Goal: Task Accomplishment & Management: Use online tool/utility

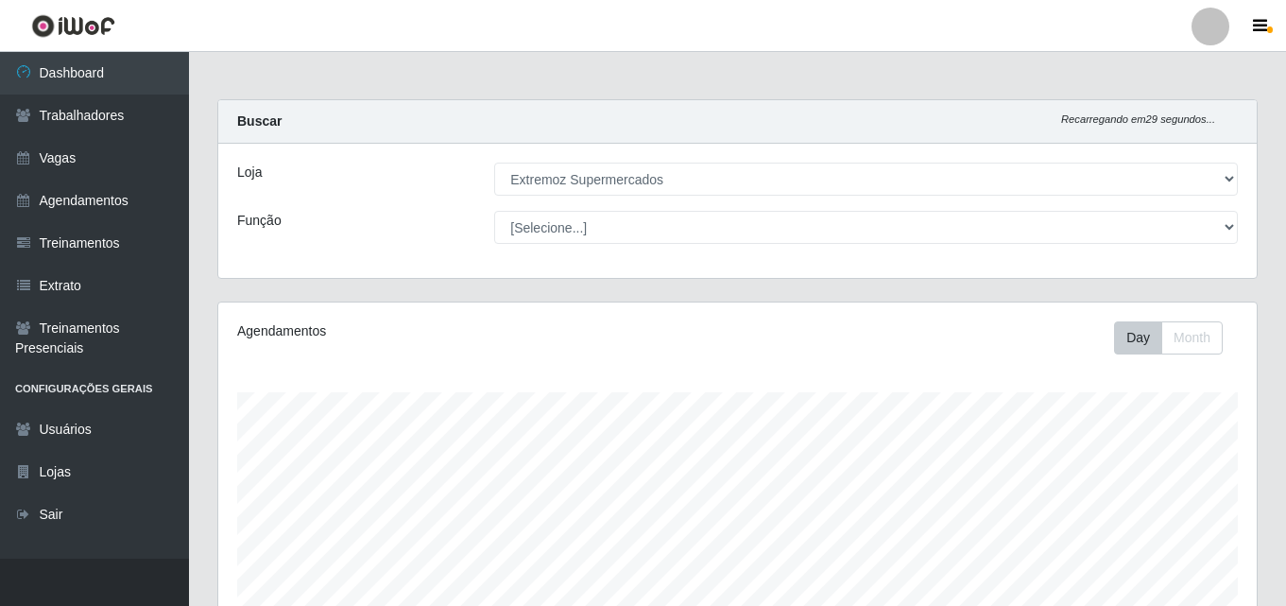
select select "519"
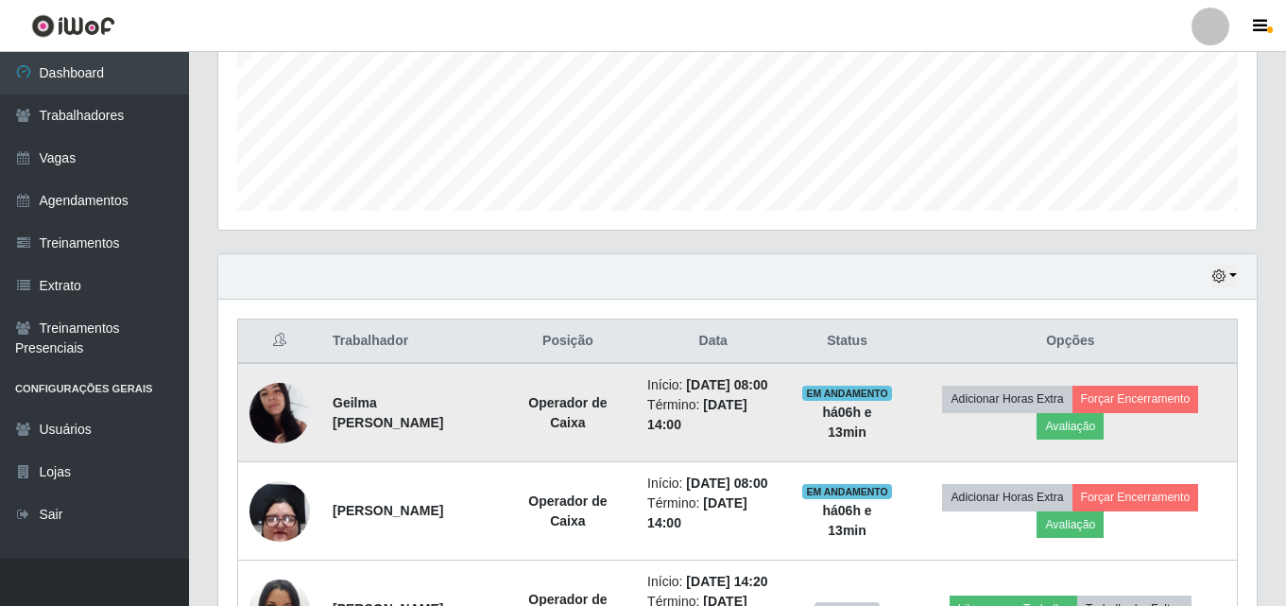
scroll to position [567, 0]
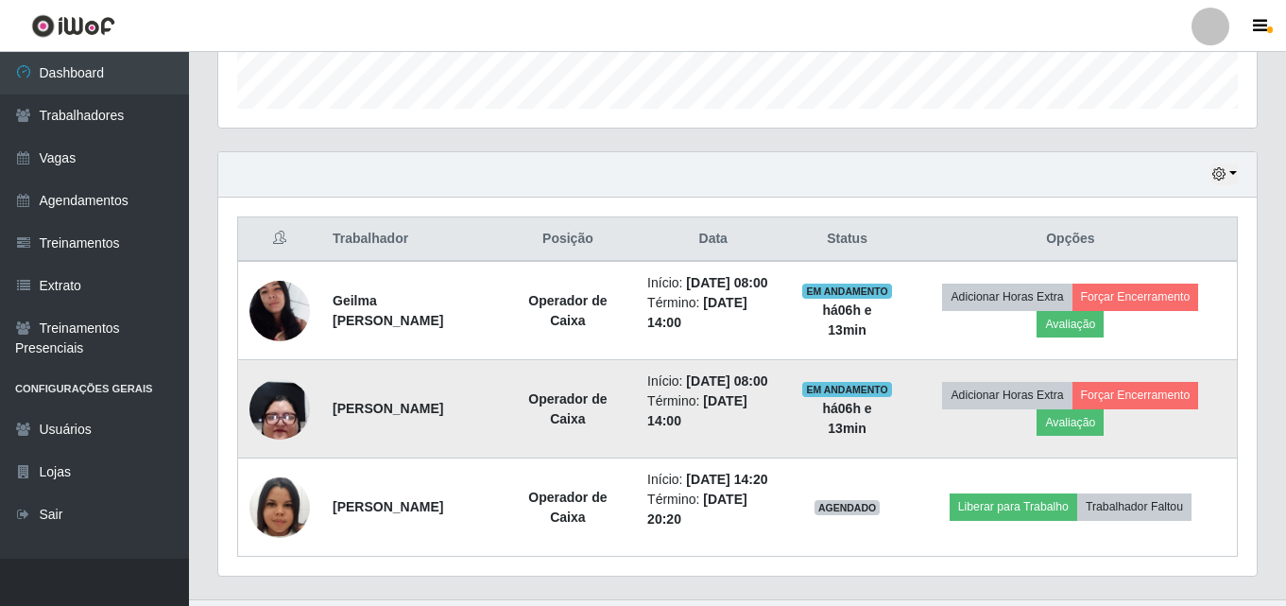
click at [278, 442] on img at bounding box center [279, 408] width 60 height 134
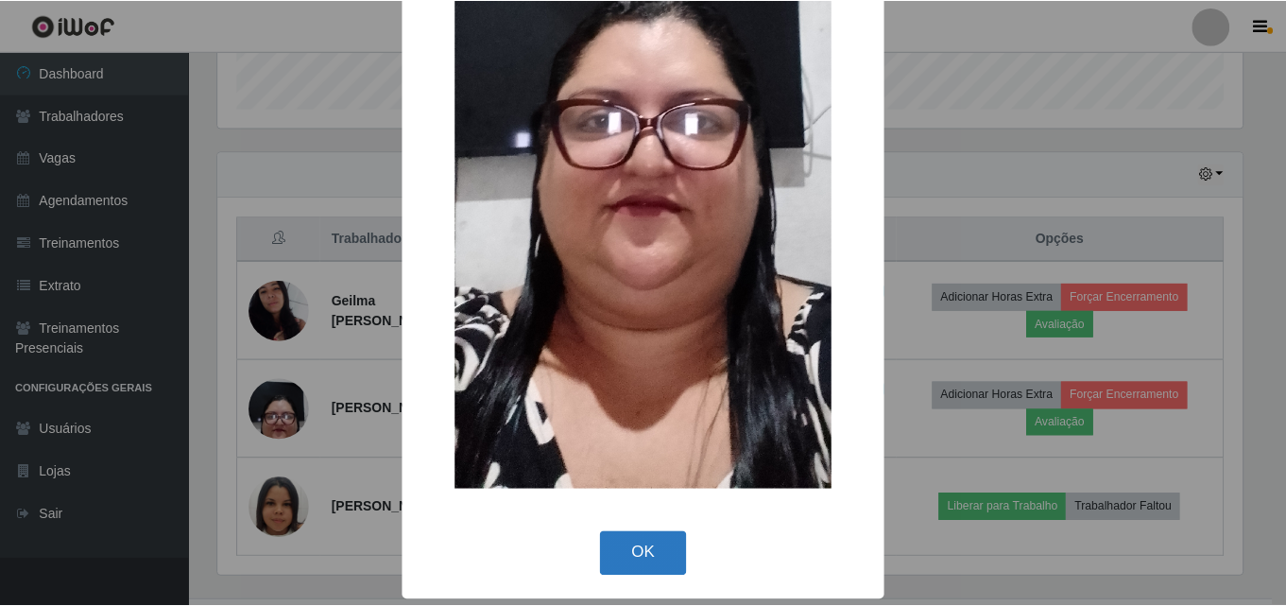
scroll to position [400, 0]
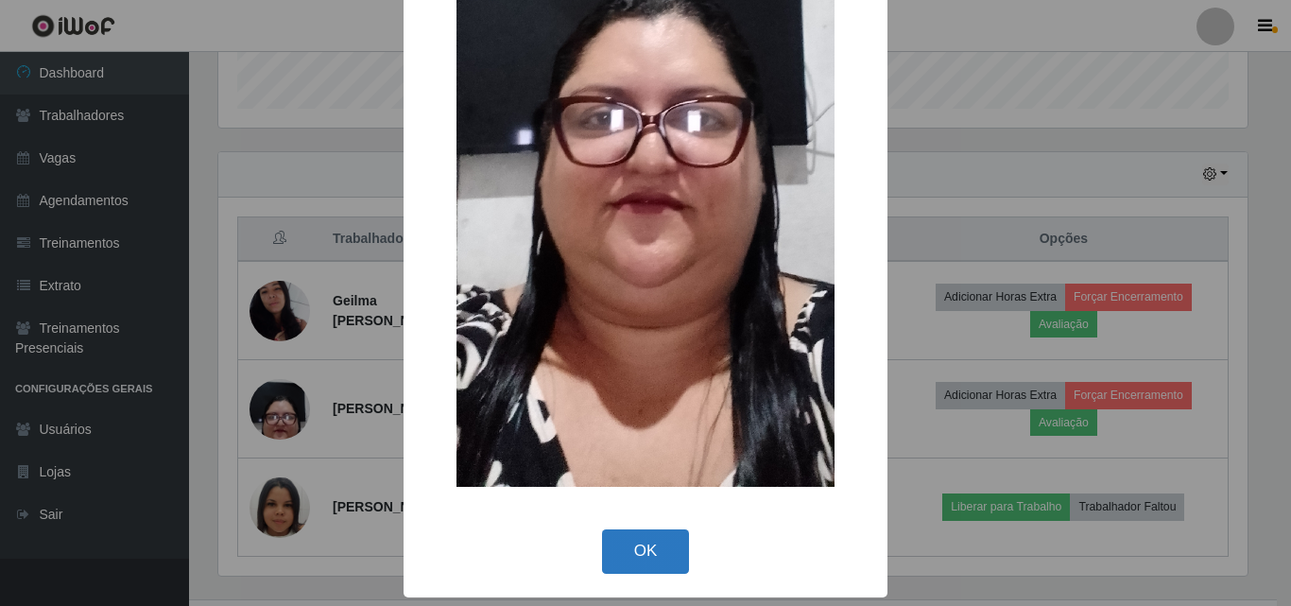
click at [626, 550] on button "OK" at bounding box center [646, 551] width 88 height 44
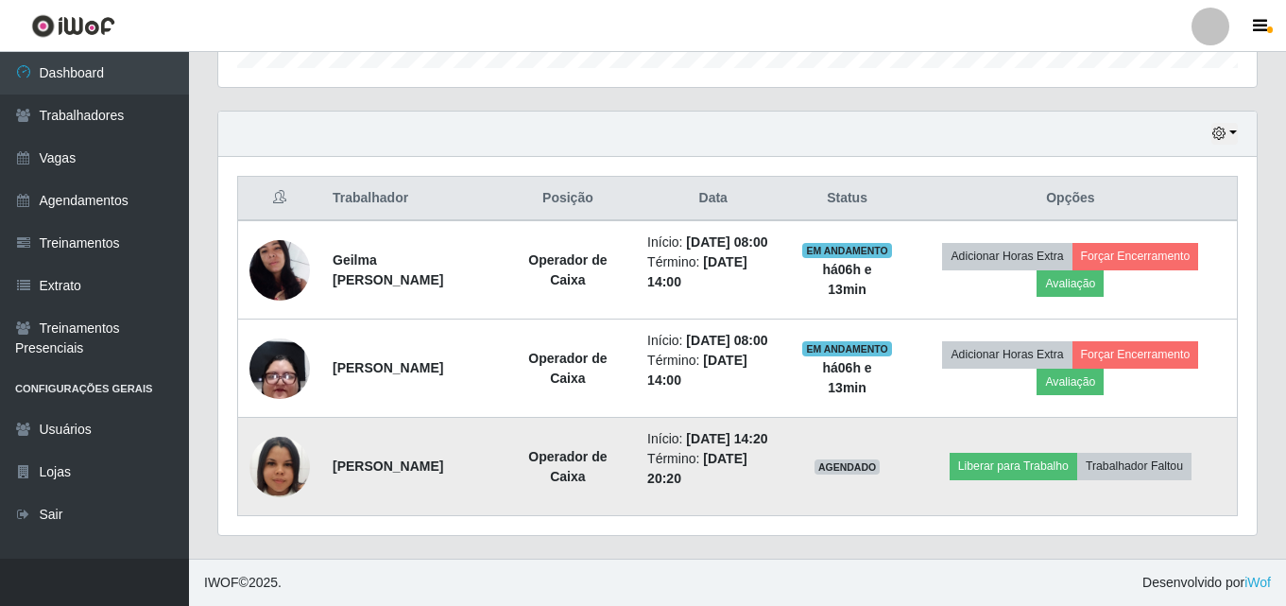
scroll to position [662, 0]
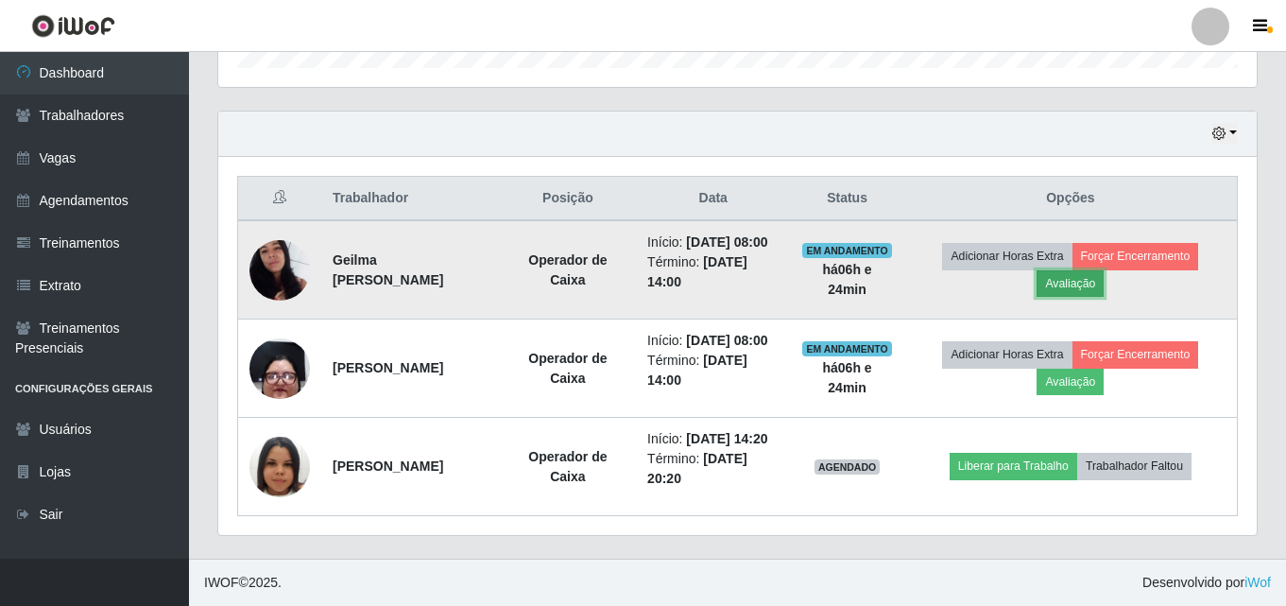
click at [1061, 270] on button "Avaliação" at bounding box center [1070, 283] width 67 height 26
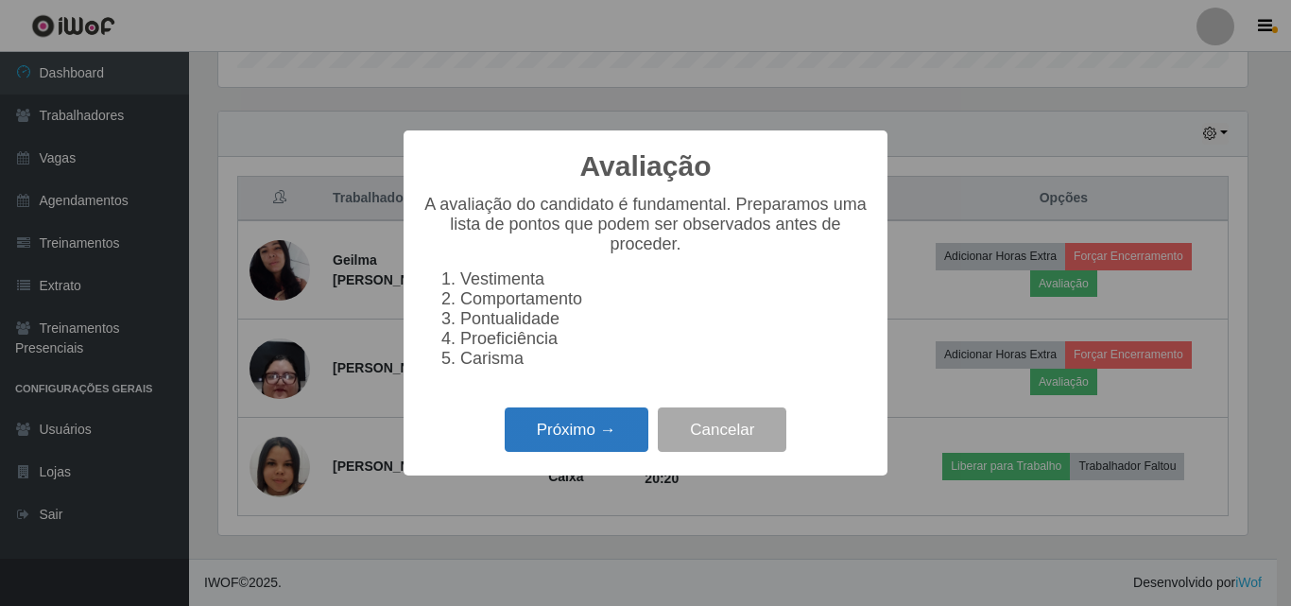
click at [566, 452] on button "Próximo →" at bounding box center [577, 429] width 144 height 44
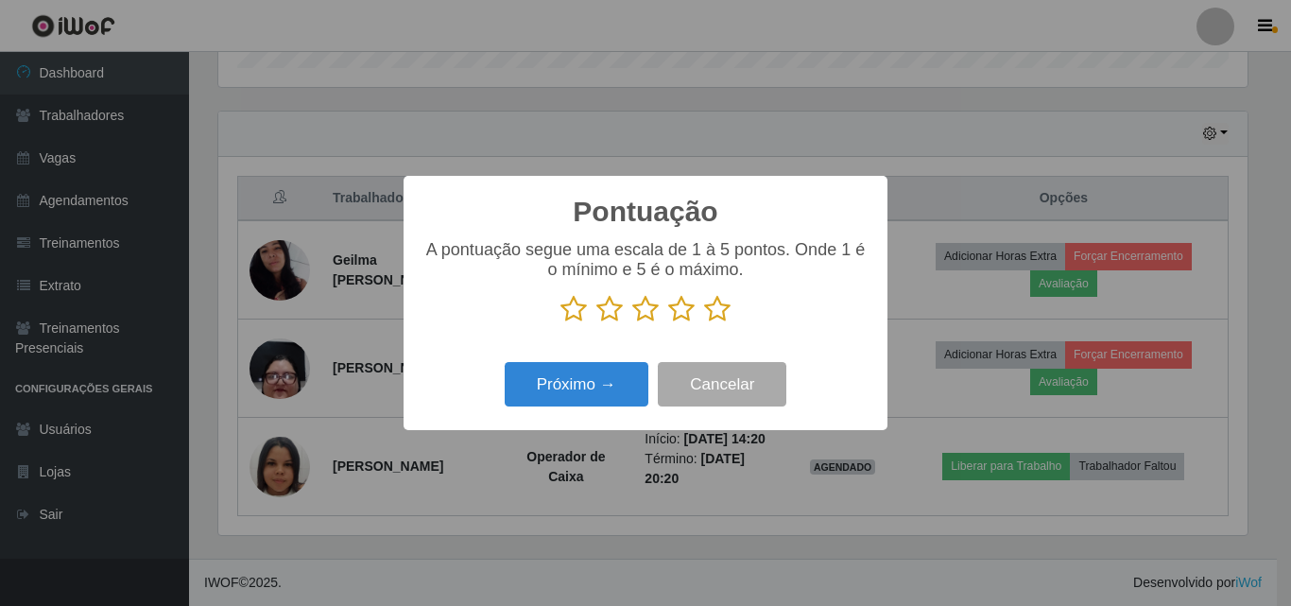
click at [654, 311] on icon at bounding box center [645, 309] width 26 height 28
click at [632, 323] on input "radio" at bounding box center [632, 323] width 0 height 0
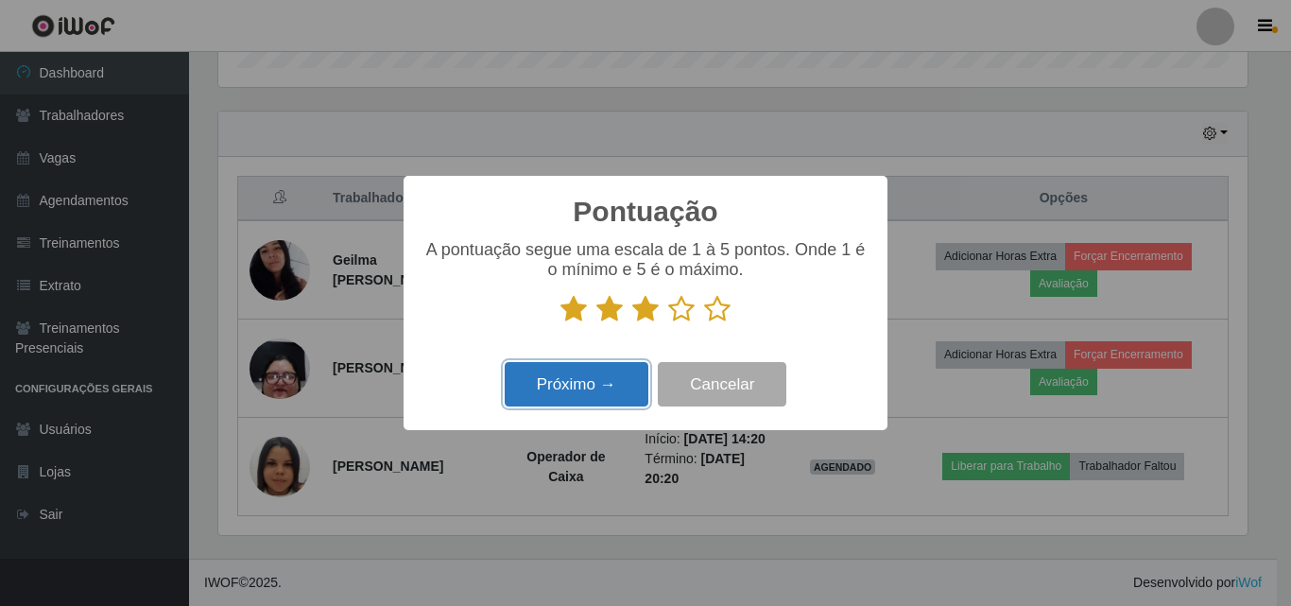
click at [578, 394] on button "Próximo →" at bounding box center [577, 384] width 144 height 44
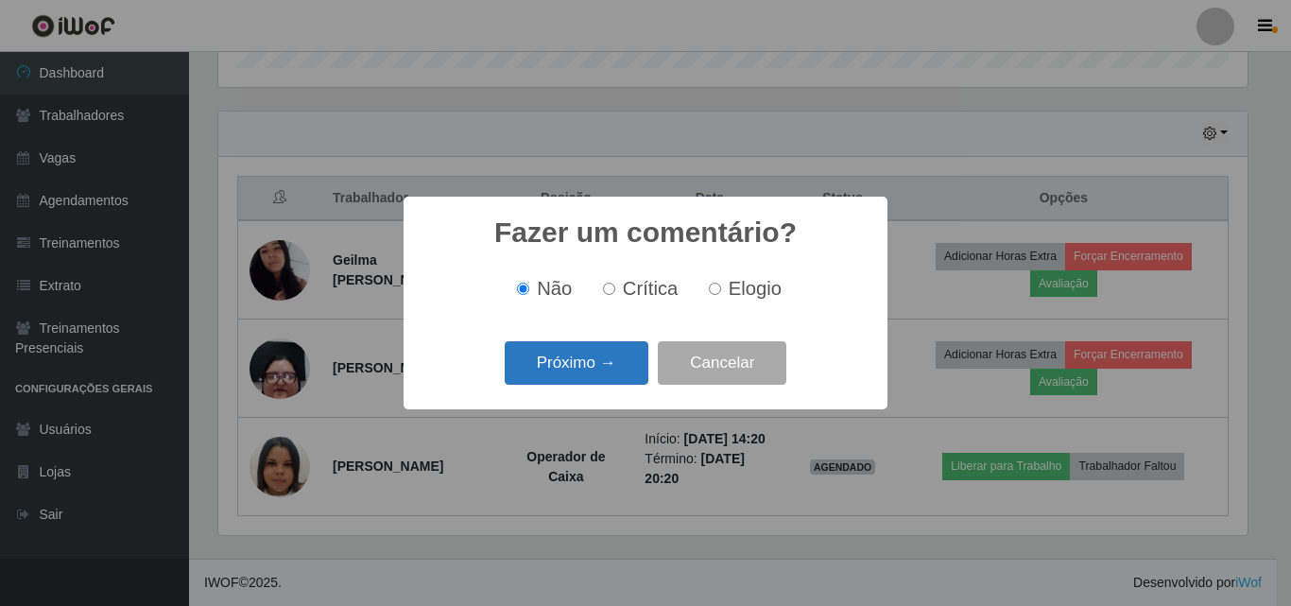
click at [558, 370] on button "Próximo →" at bounding box center [577, 363] width 144 height 44
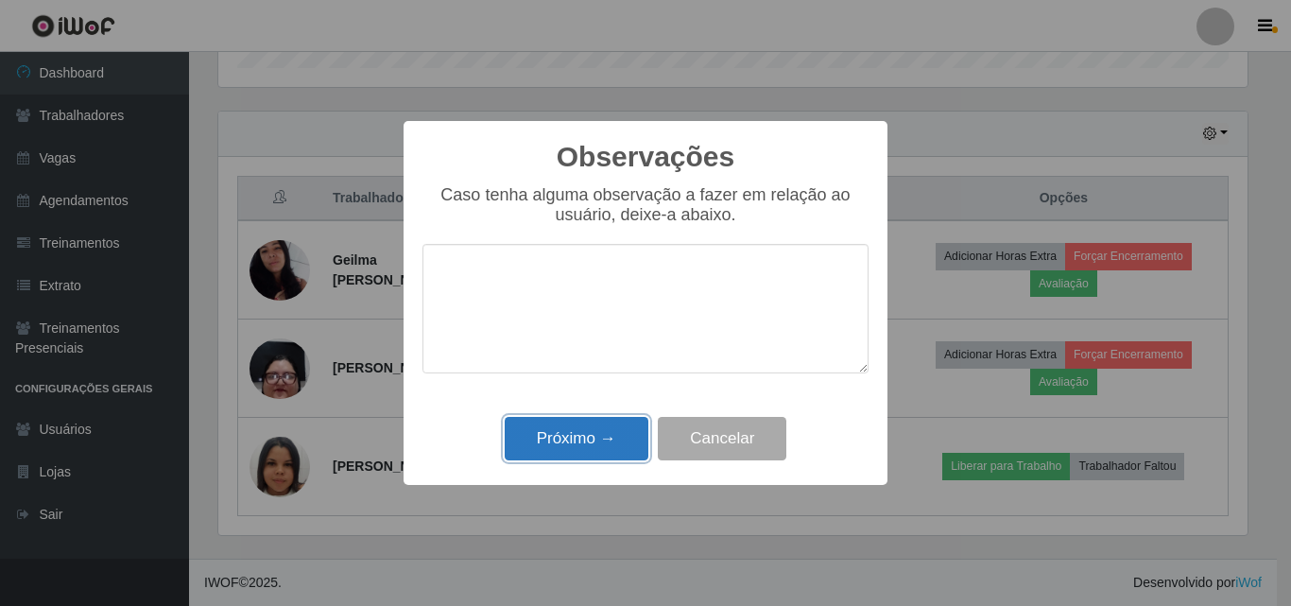
click at [576, 449] on button "Próximo →" at bounding box center [577, 439] width 144 height 44
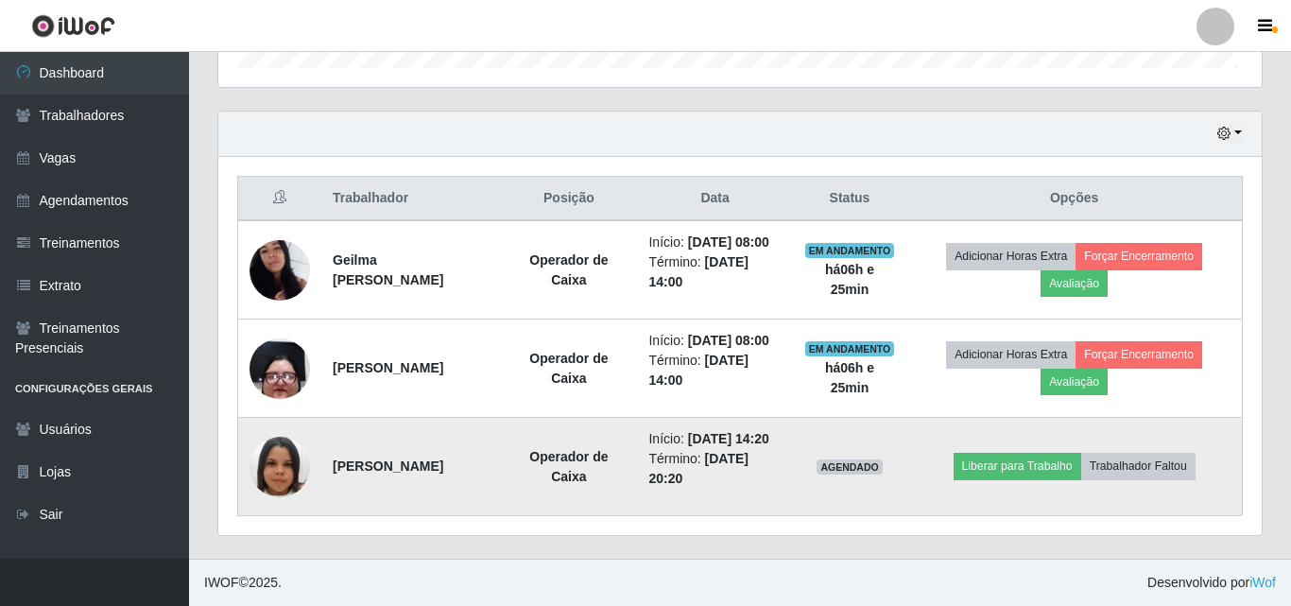
scroll to position [392, 1039]
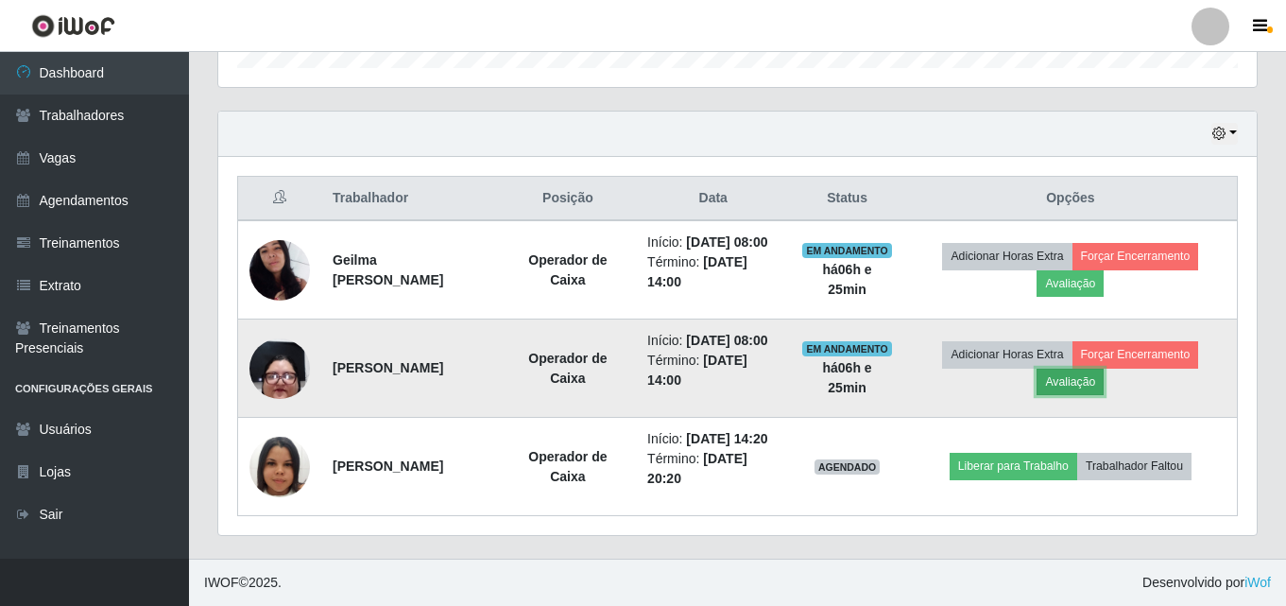
click at [1080, 395] on button "Avaliação" at bounding box center [1070, 382] width 67 height 26
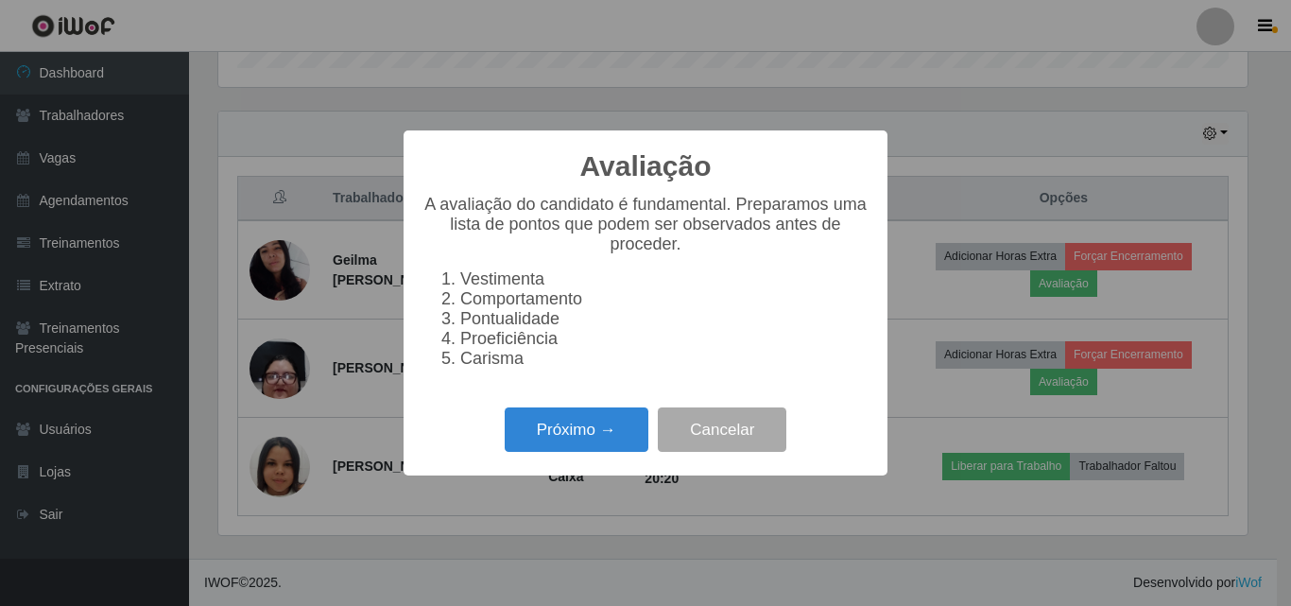
scroll to position [392, 1029]
click at [557, 438] on button "Próximo →" at bounding box center [577, 429] width 144 height 44
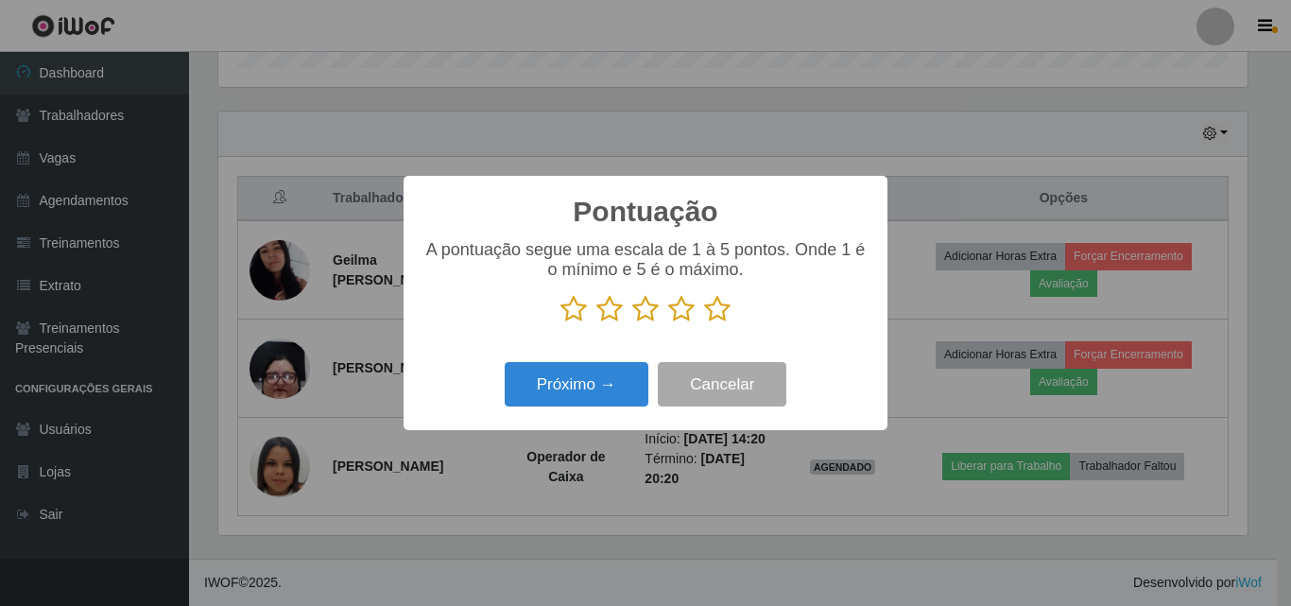
click at [608, 317] on icon at bounding box center [609, 309] width 26 height 28
click at [596, 323] on input "radio" at bounding box center [596, 323] width 0 height 0
click at [589, 376] on button "Próximo →" at bounding box center [577, 384] width 144 height 44
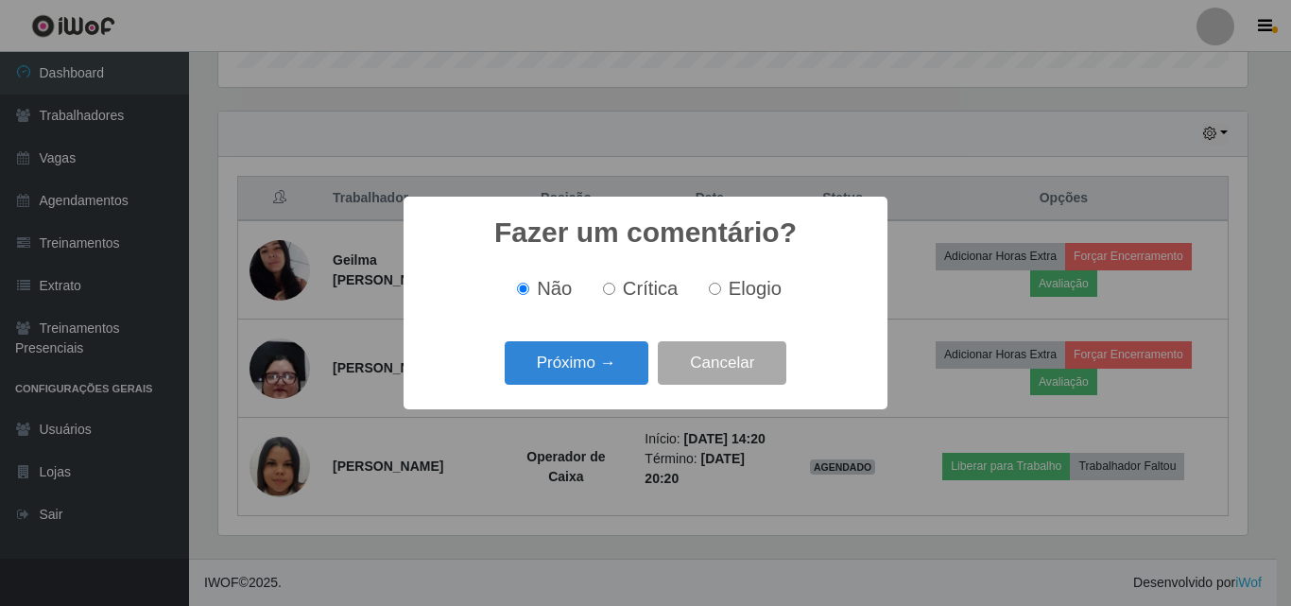
click at [533, 389] on div "Próximo → Cancelar" at bounding box center [645, 362] width 446 height 54
click at [533, 374] on button "Próximo →" at bounding box center [577, 363] width 144 height 44
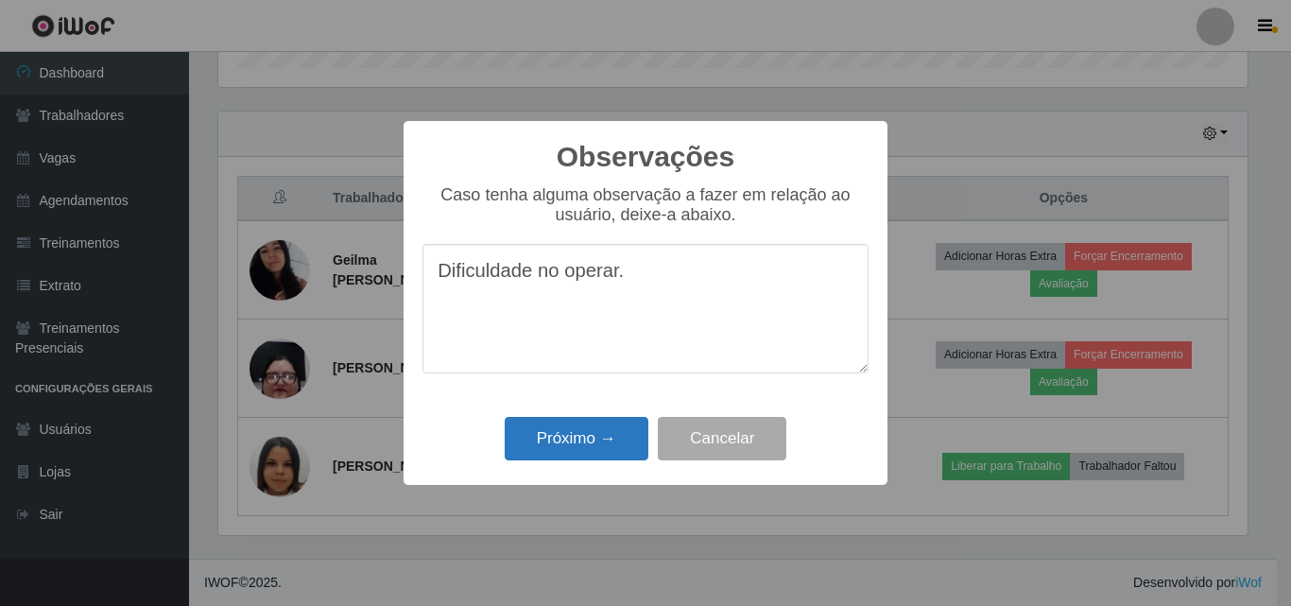
type textarea "Dificuldade no operar."
click at [548, 432] on button "Próximo →" at bounding box center [577, 439] width 144 height 44
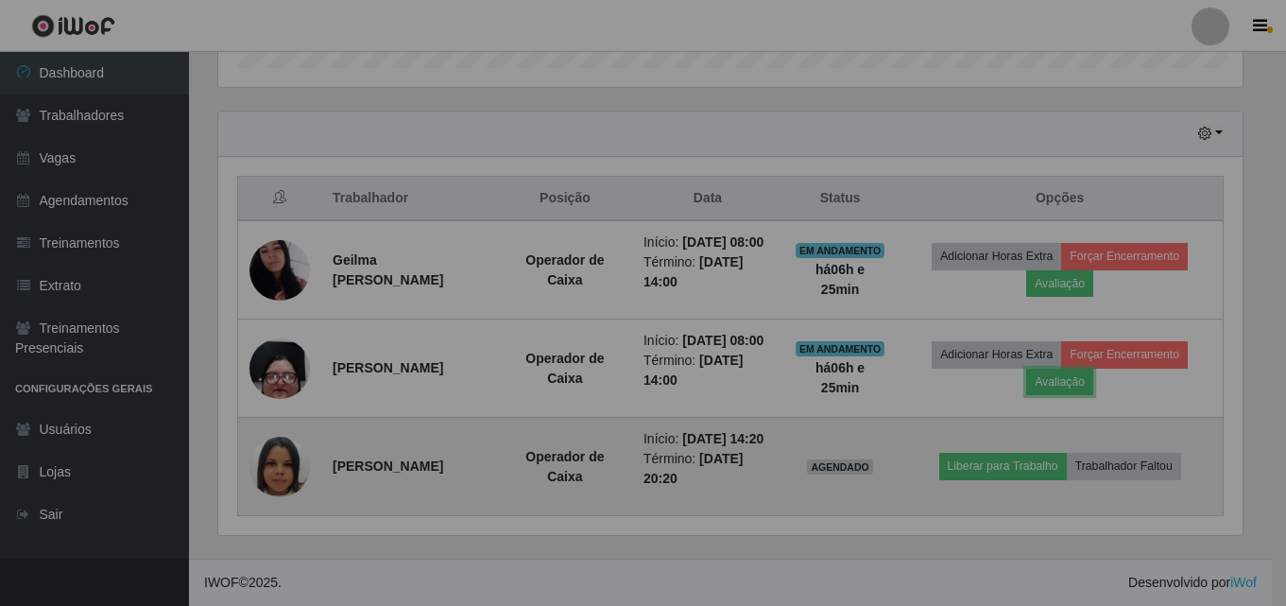
scroll to position [392, 1039]
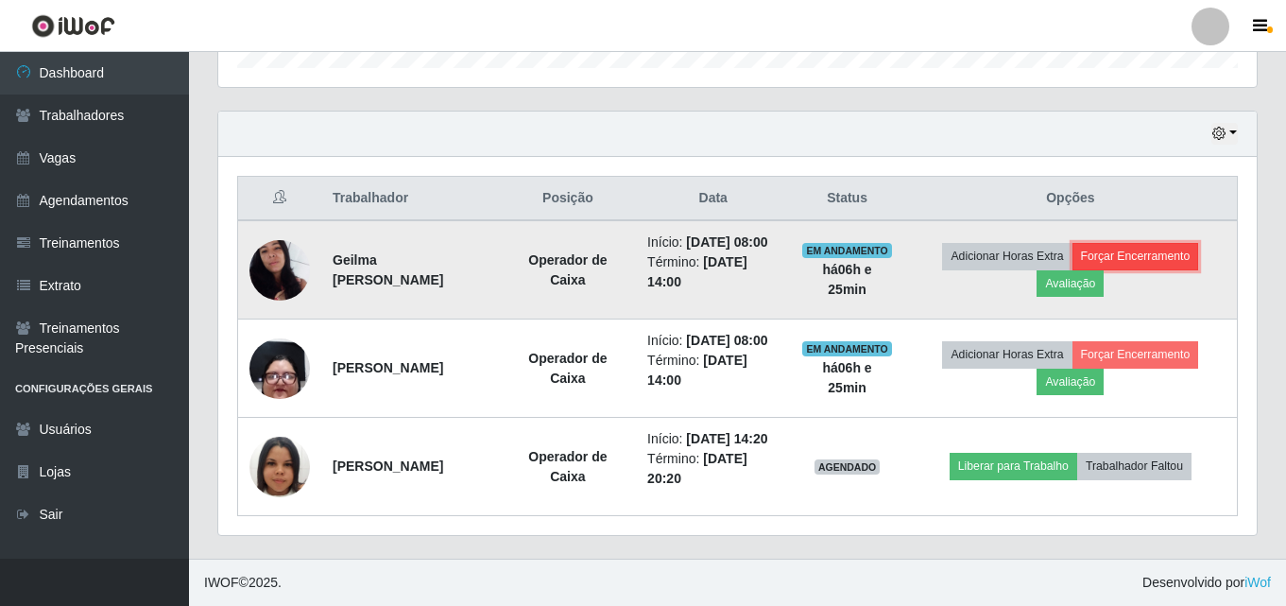
click at [1148, 269] on button "Forçar Encerramento" at bounding box center [1136, 256] width 127 height 26
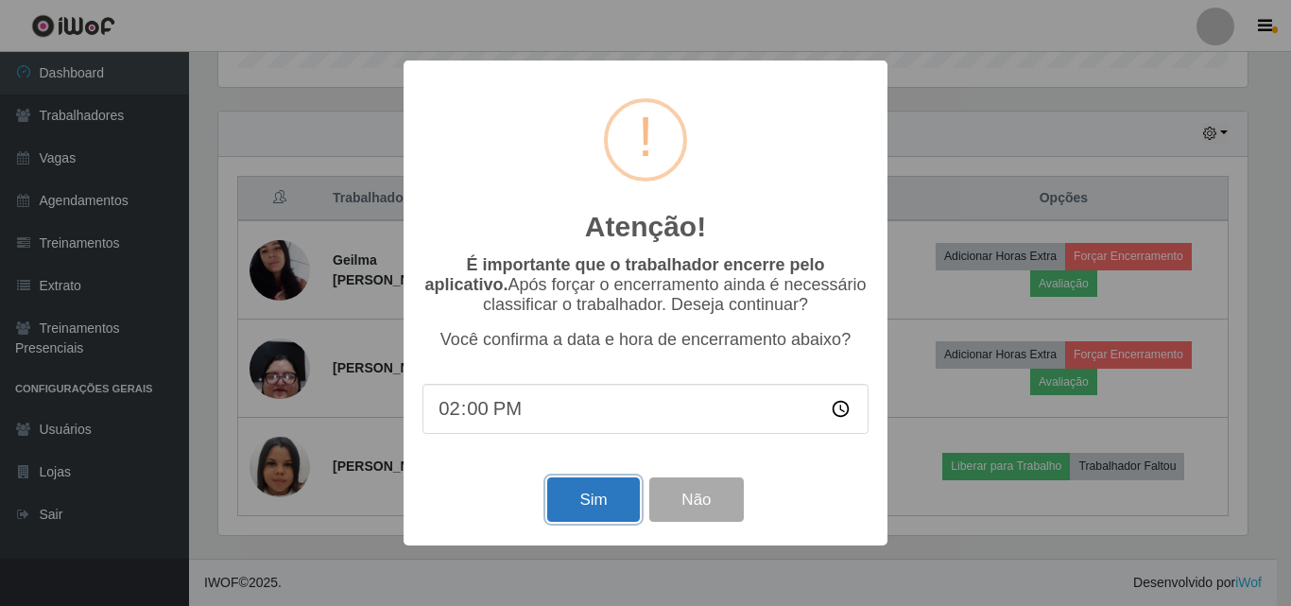
click at [586, 501] on button "Sim" at bounding box center [593, 499] width 92 height 44
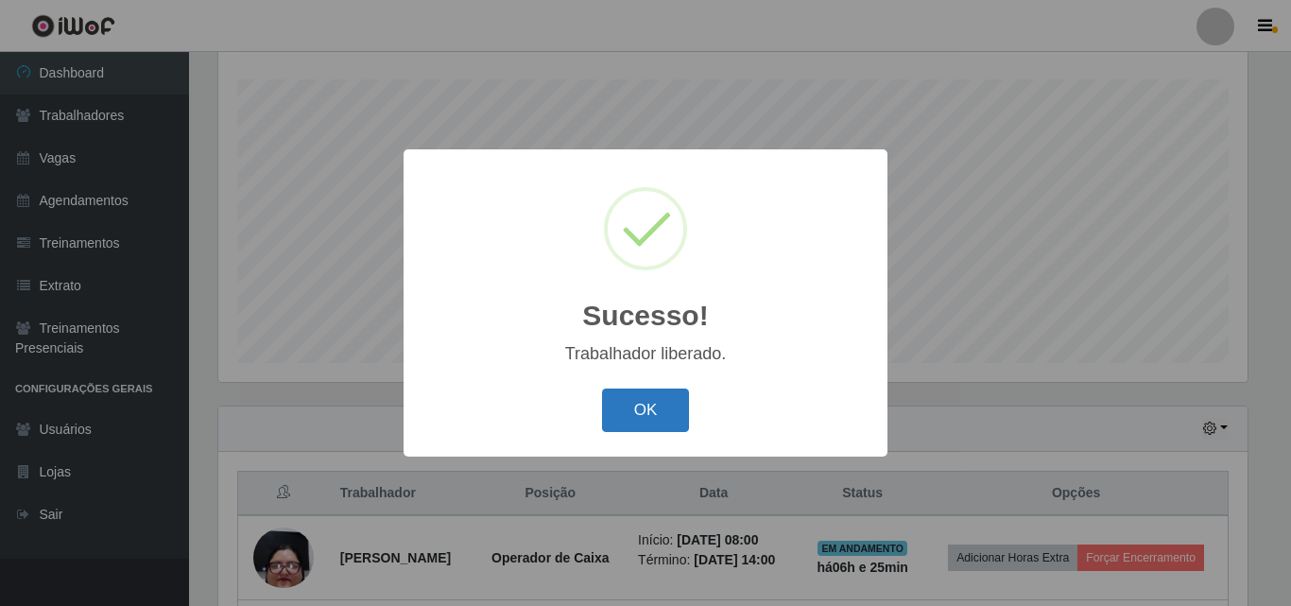
click at [650, 420] on button "OK" at bounding box center [646, 410] width 88 height 44
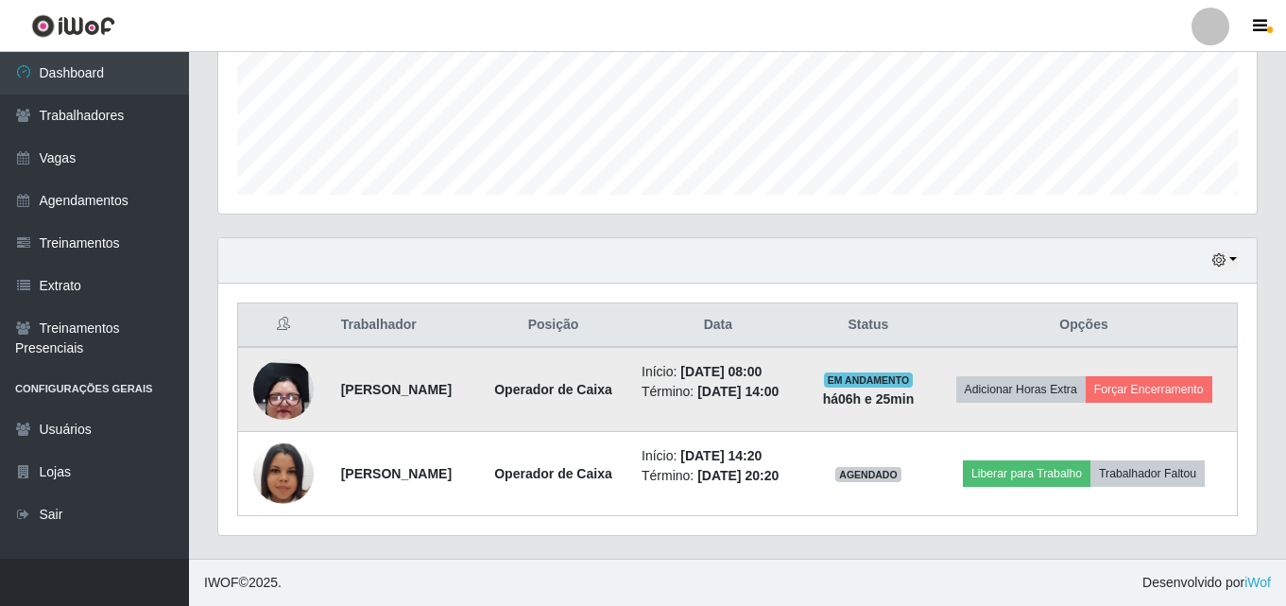
scroll to position [509, 0]
click at [1086, 388] on button "Forçar Encerramento" at bounding box center [1149, 389] width 127 height 26
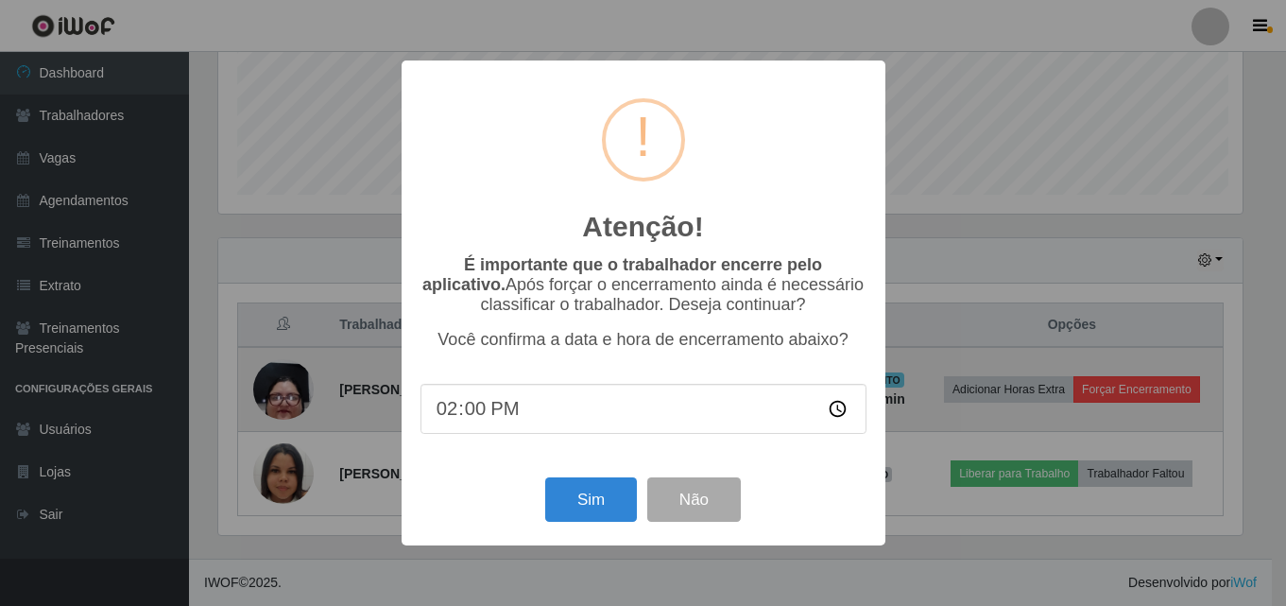
scroll to position [392, 1029]
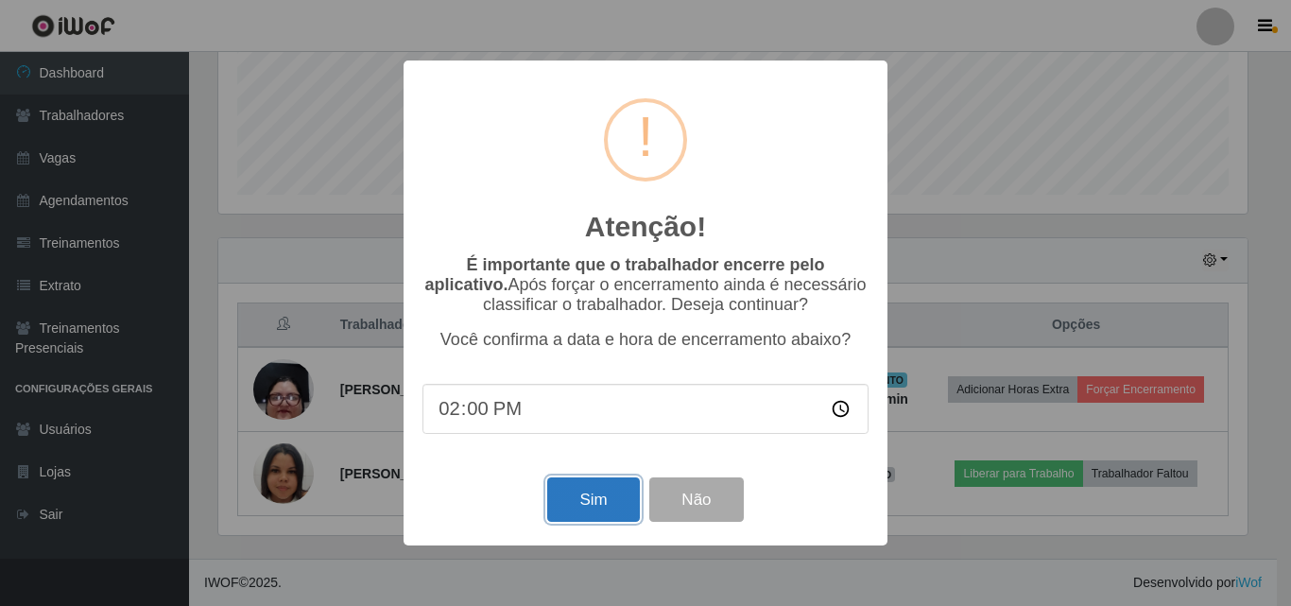
click at [622, 494] on button "Sim" at bounding box center [593, 499] width 92 height 44
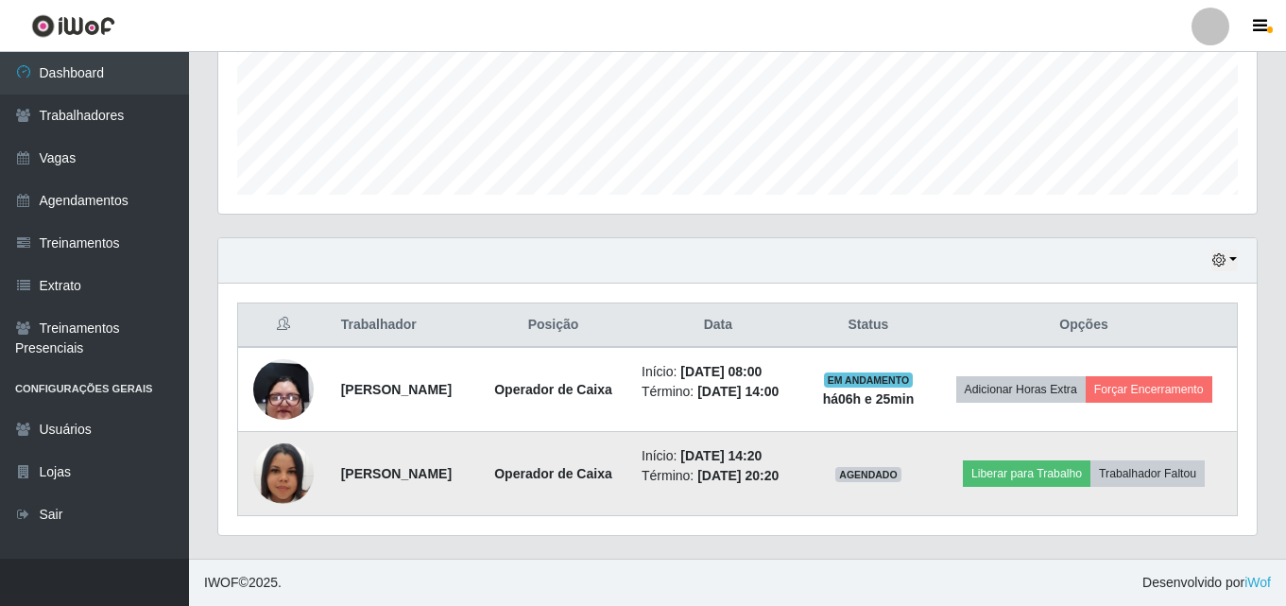
scroll to position [0, 0]
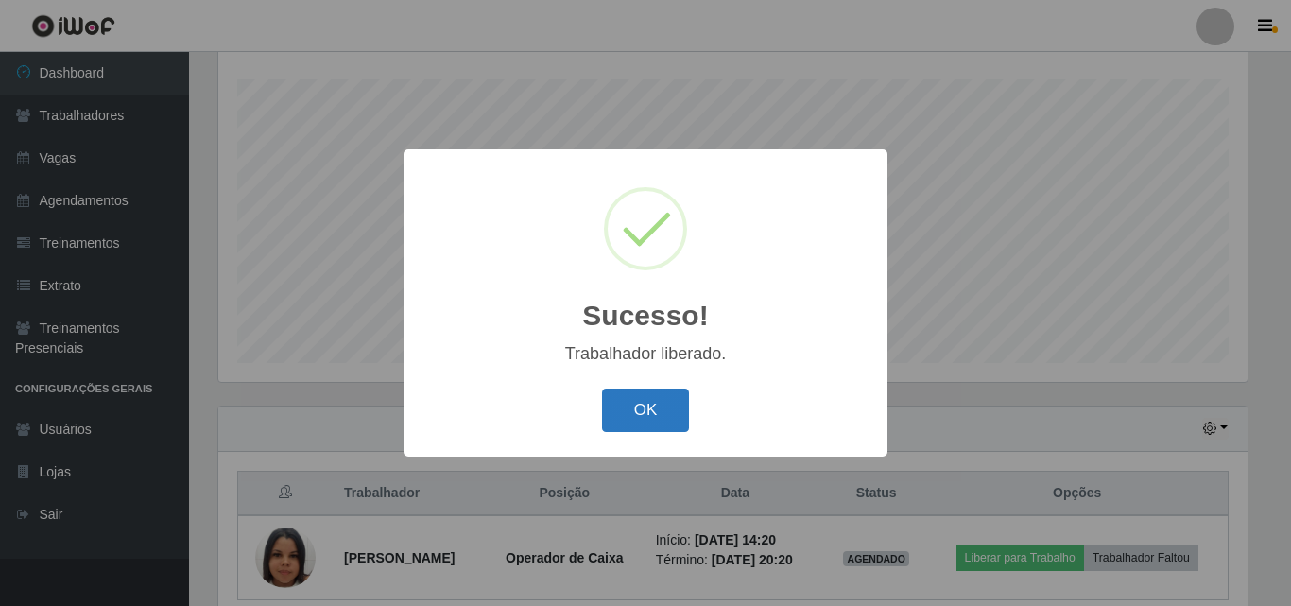
click at [617, 404] on button "OK" at bounding box center [646, 410] width 88 height 44
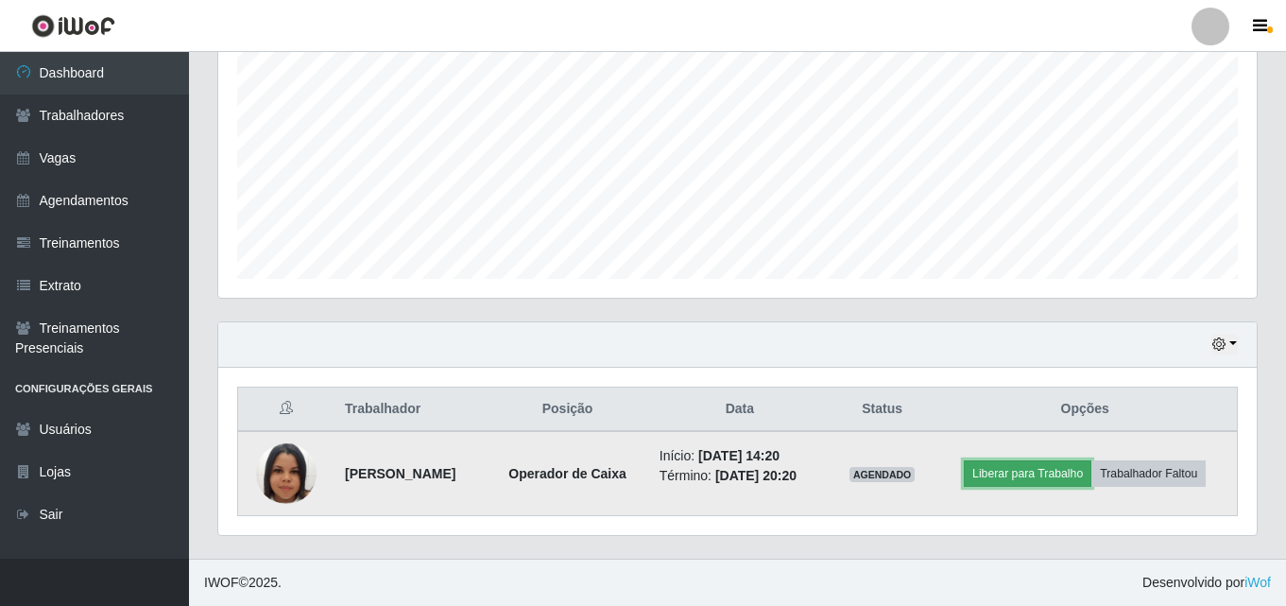
click at [1033, 470] on button "Liberar para Trabalho" at bounding box center [1028, 473] width 128 height 26
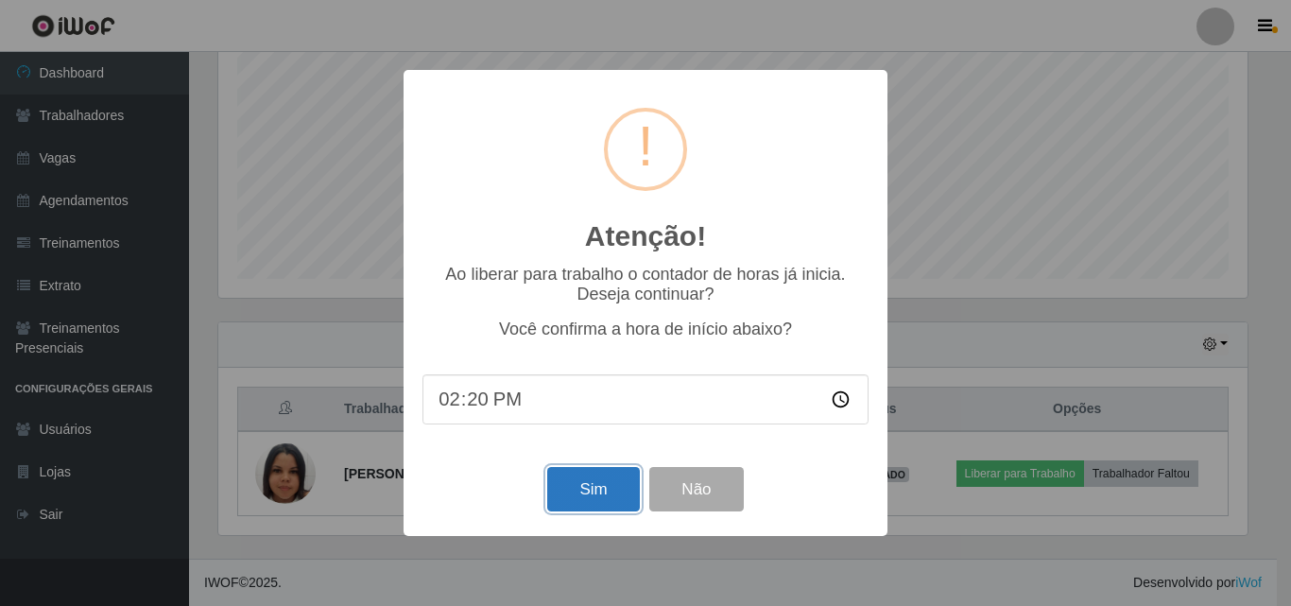
click at [572, 492] on button "Sim" at bounding box center [593, 489] width 92 height 44
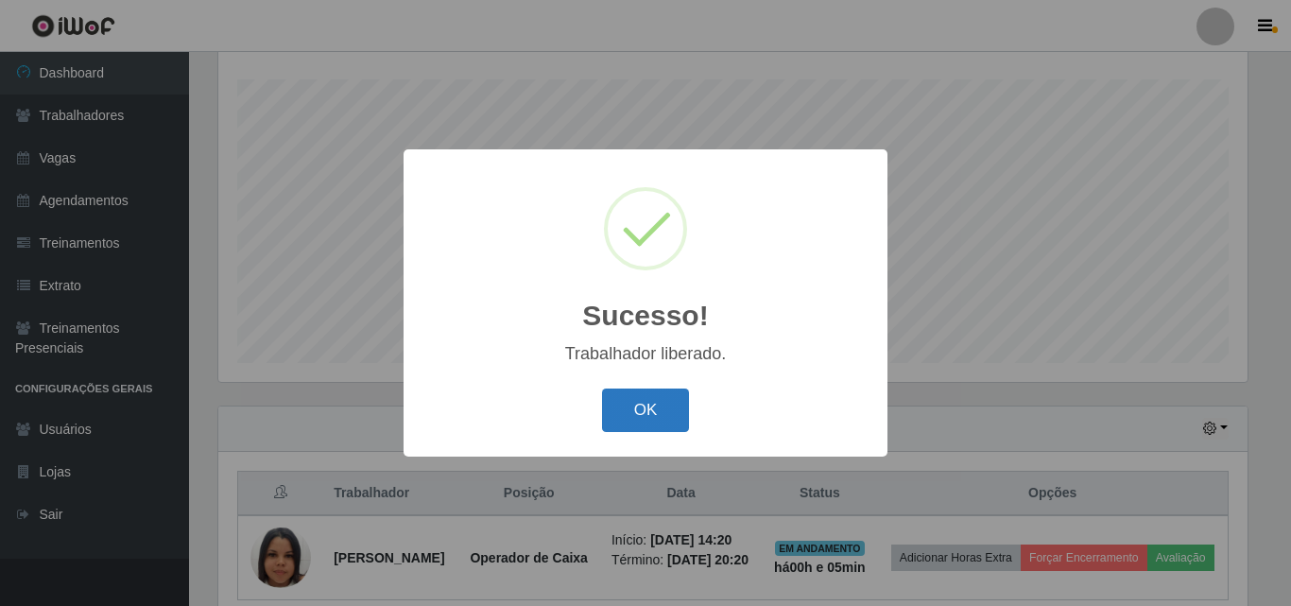
click at [657, 426] on button "OK" at bounding box center [646, 410] width 88 height 44
